Goal: Information Seeking & Learning: Learn about a topic

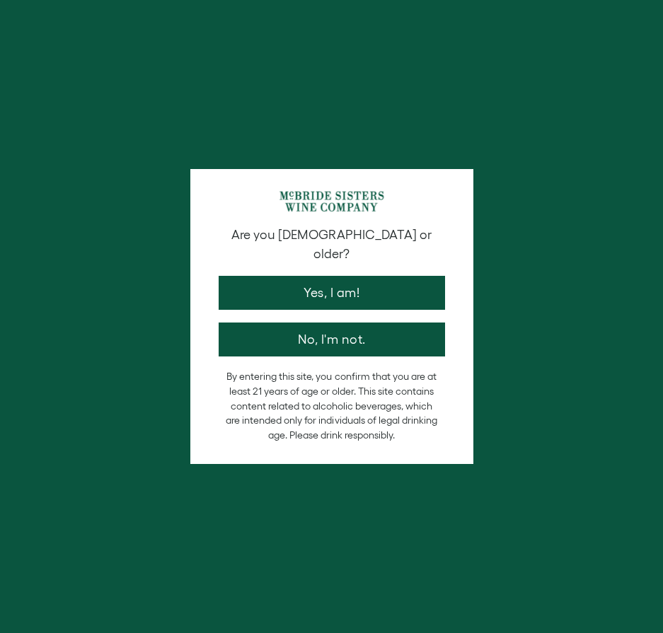
click at [331, 396] on p "By entering this site, you confirm that you are at least 21 years of age or old…" at bounding box center [332, 405] width 212 height 73
